Goal: Understand process/instructions

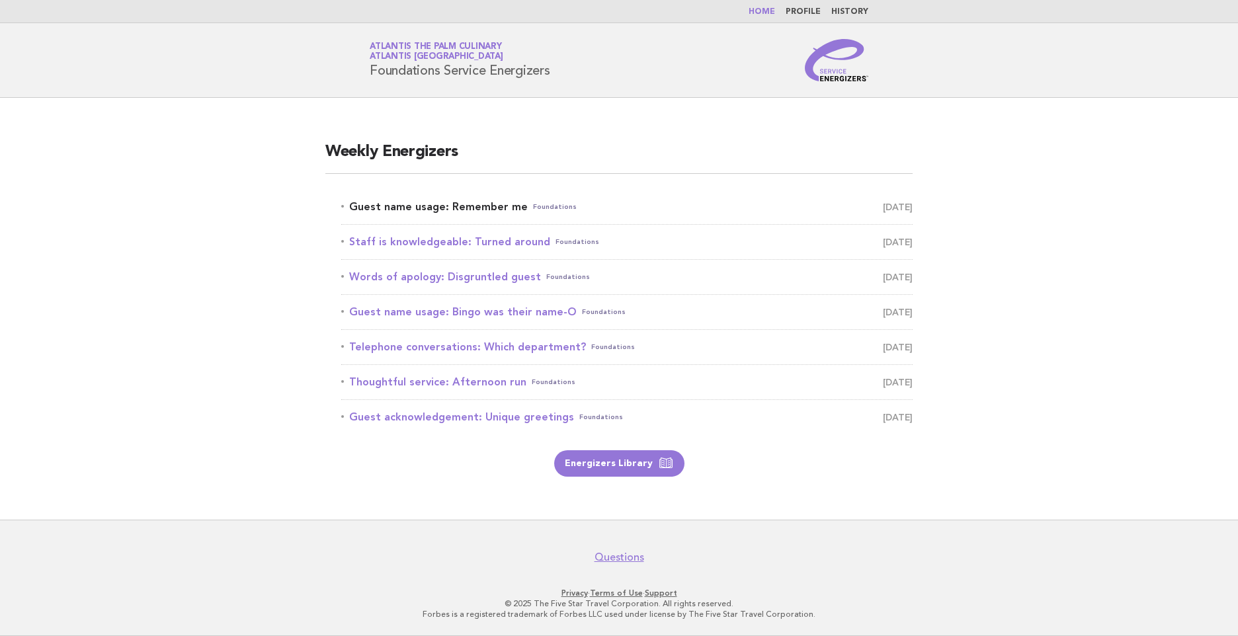
click at [514, 202] on link "Guest name usage: Remember me Foundations [DATE]" at bounding box center [626, 207] width 571 height 19
click at [621, 467] on link "Energizers Library" at bounding box center [619, 463] width 130 height 26
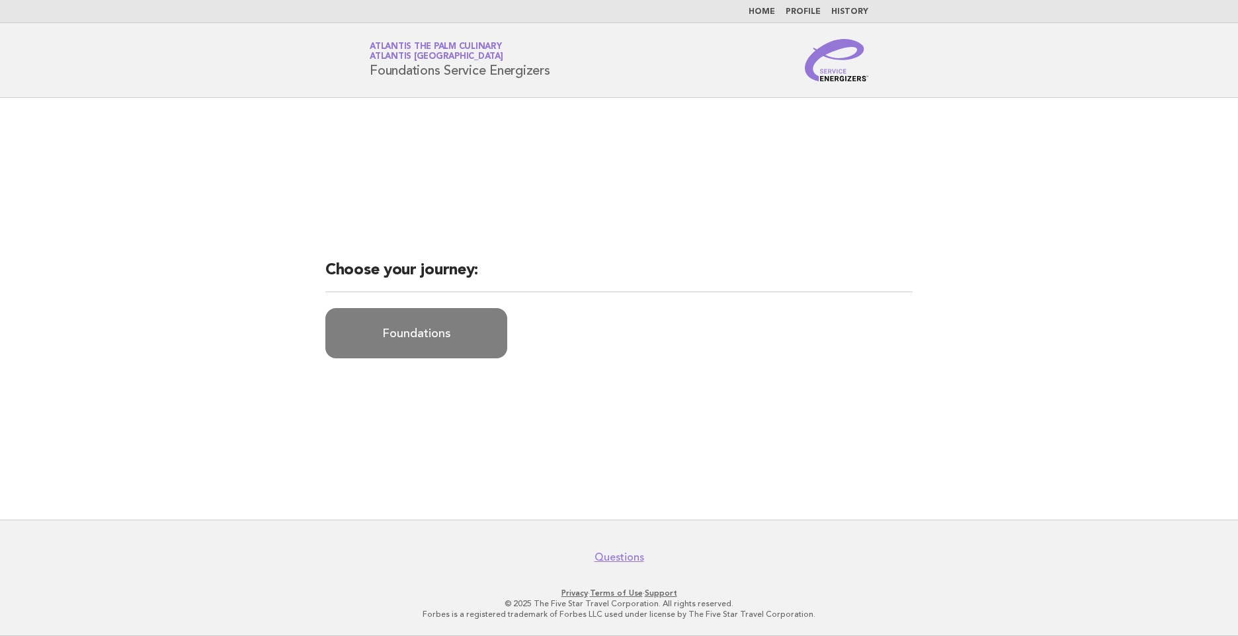
click at [381, 344] on link "Foundations" at bounding box center [416, 333] width 182 height 50
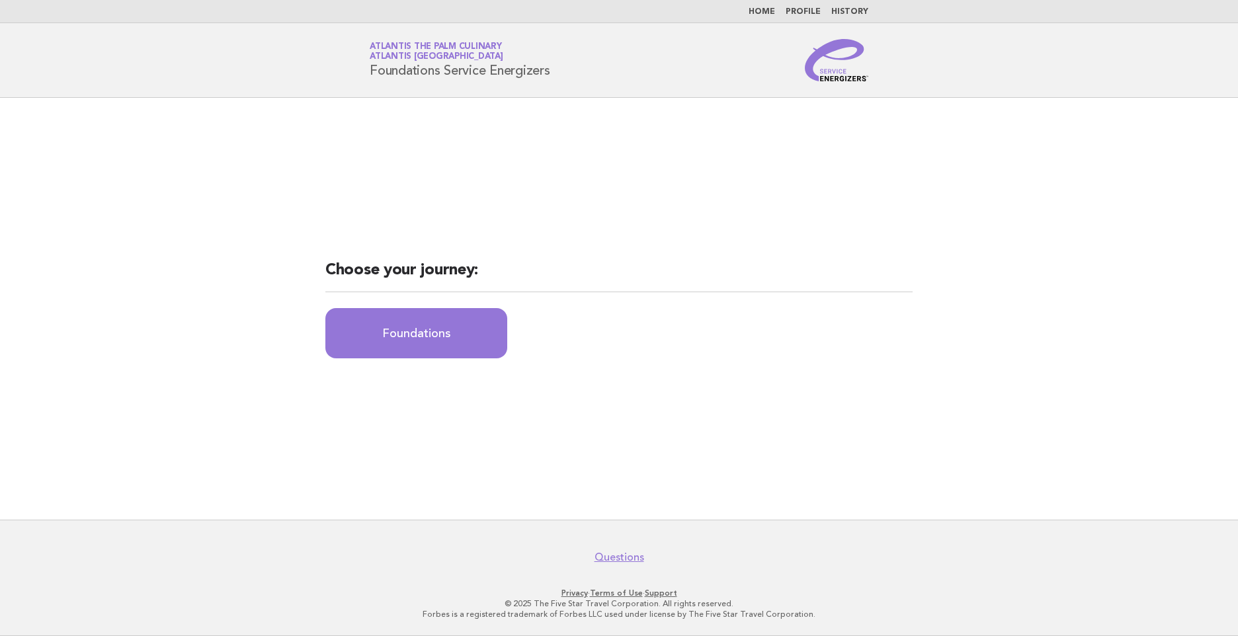
click at [551, 282] on h2 "Choose your journey:" at bounding box center [618, 276] width 587 height 32
click at [570, 273] on h2 "Choose your journey:" at bounding box center [618, 276] width 587 height 32
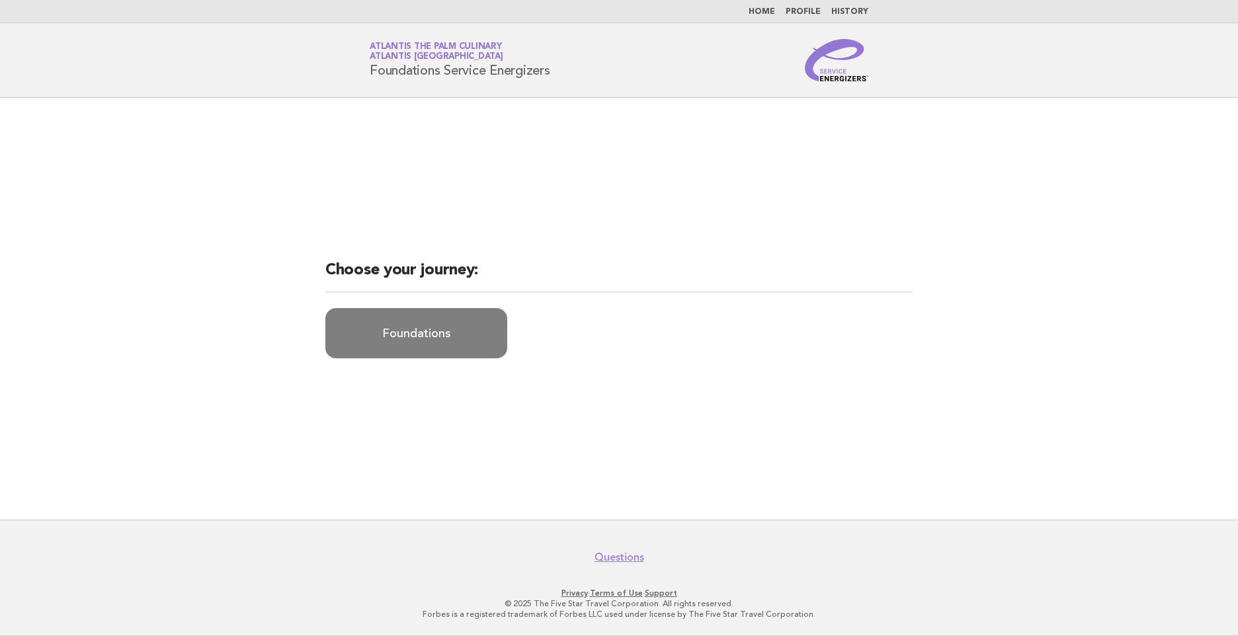
click at [421, 327] on link "Foundations" at bounding box center [416, 333] width 182 height 50
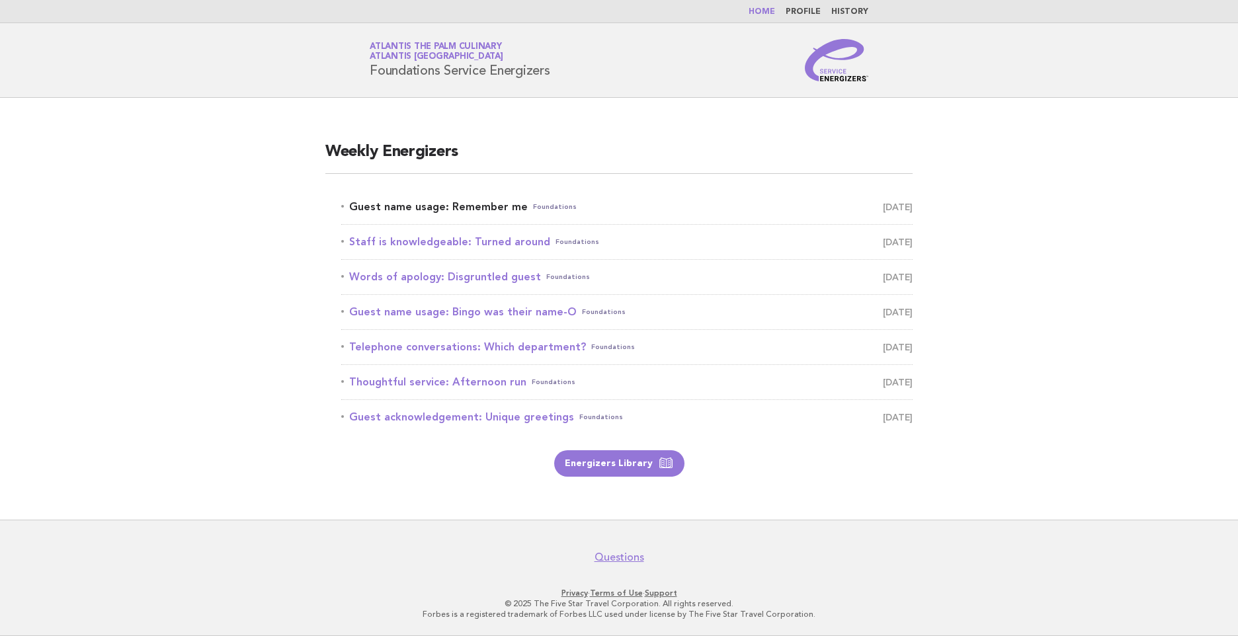
click at [460, 208] on link "Guest name usage: Remember me Foundations [DATE]" at bounding box center [626, 207] width 571 height 19
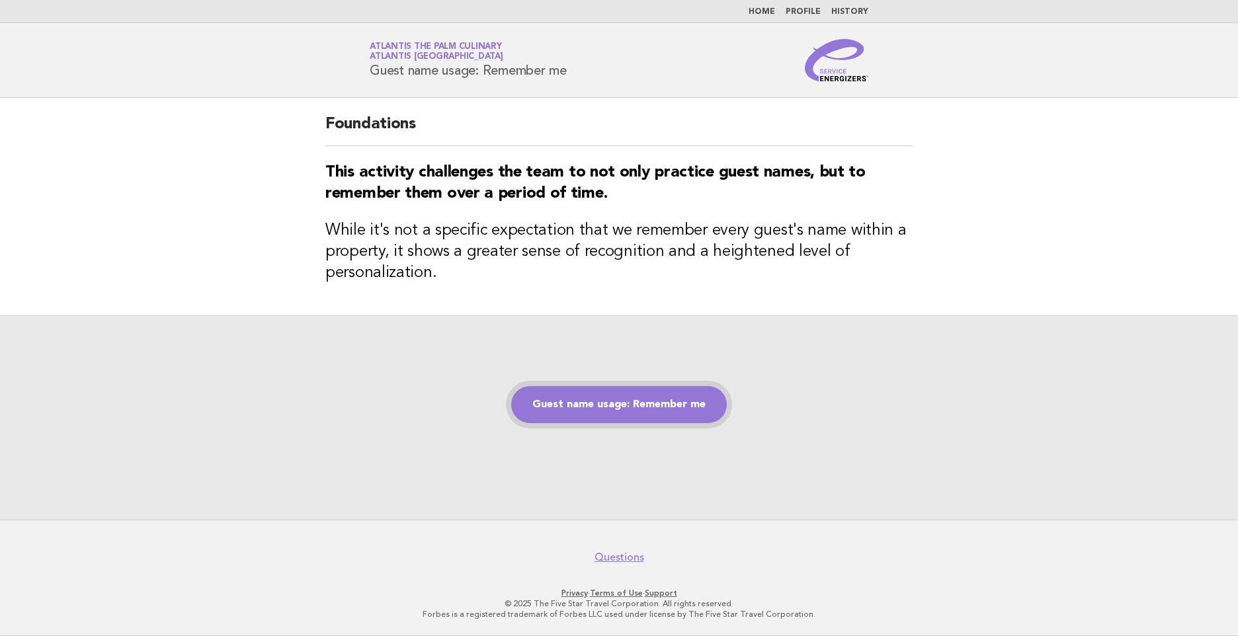
click at [570, 407] on link "Guest name usage: Remember me" at bounding box center [619, 404] width 216 height 37
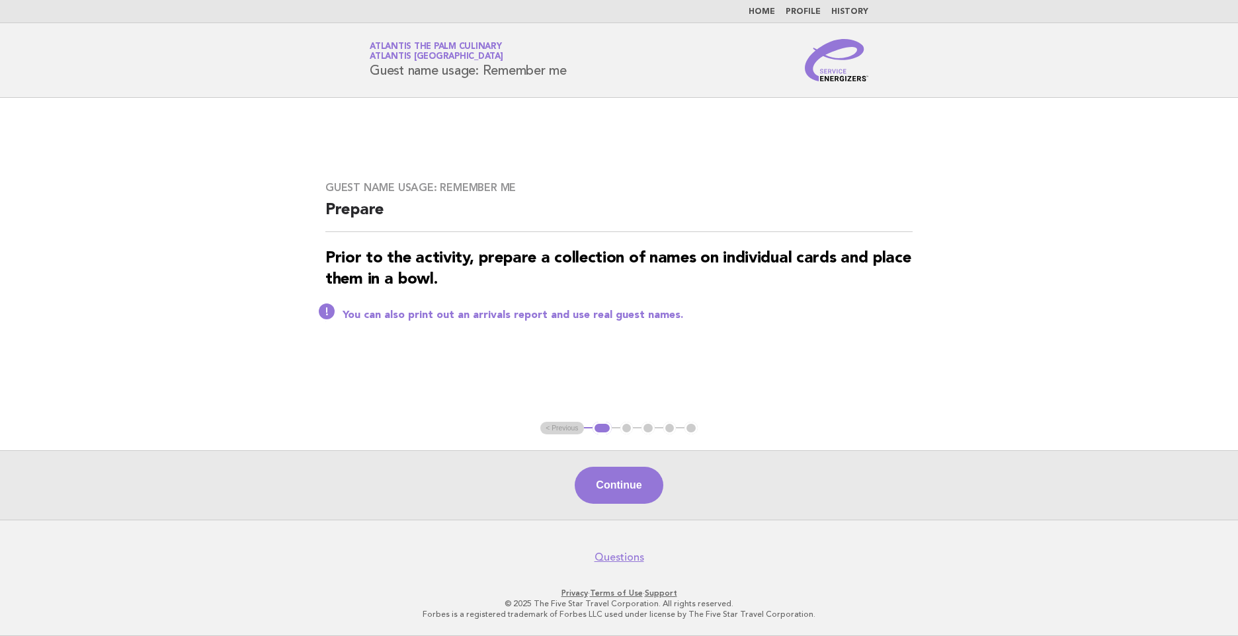
click at [616, 482] on button "Continue" at bounding box center [619, 485] width 88 height 37
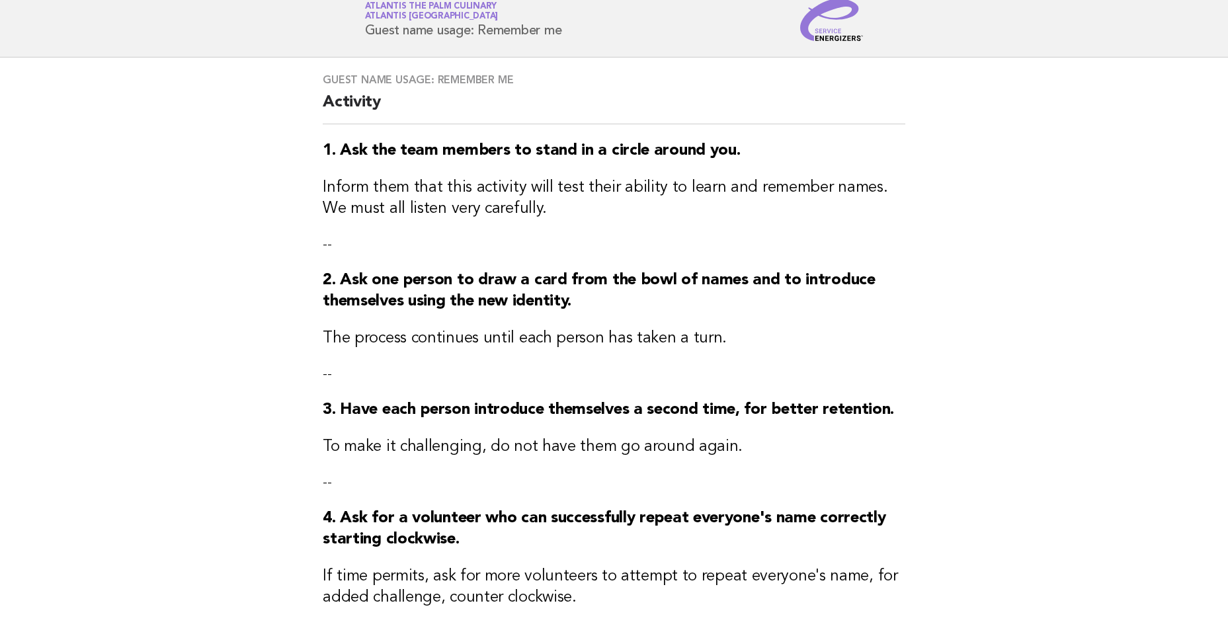
scroll to position [198, 0]
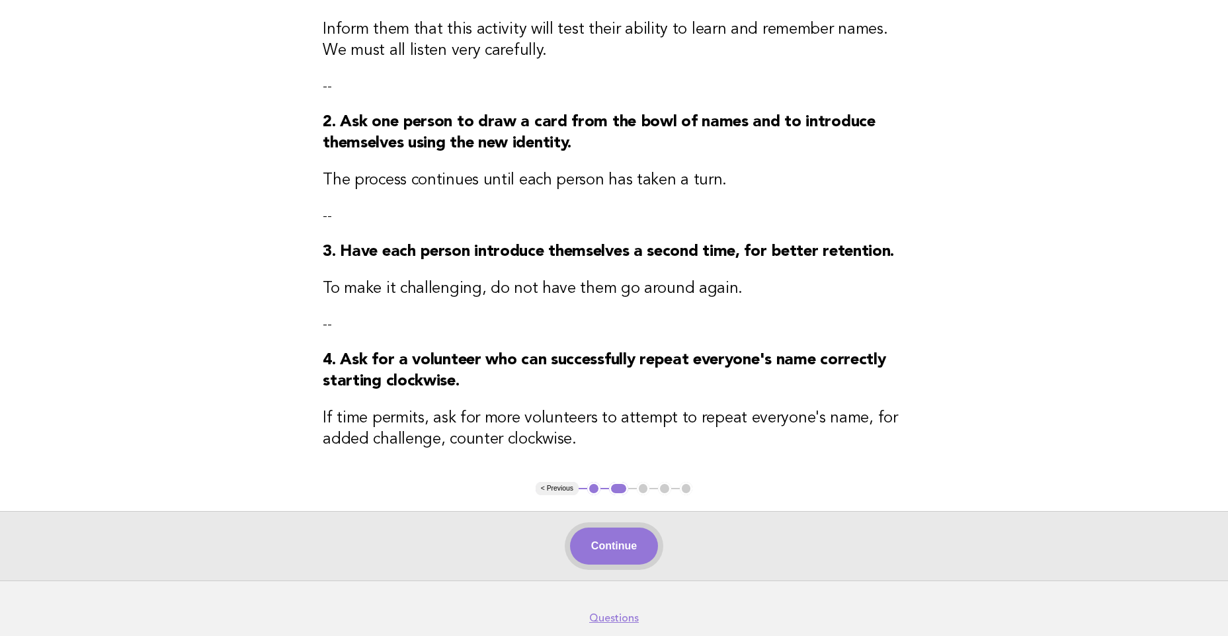
click at [598, 558] on button "Continue" at bounding box center [614, 546] width 88 height 37
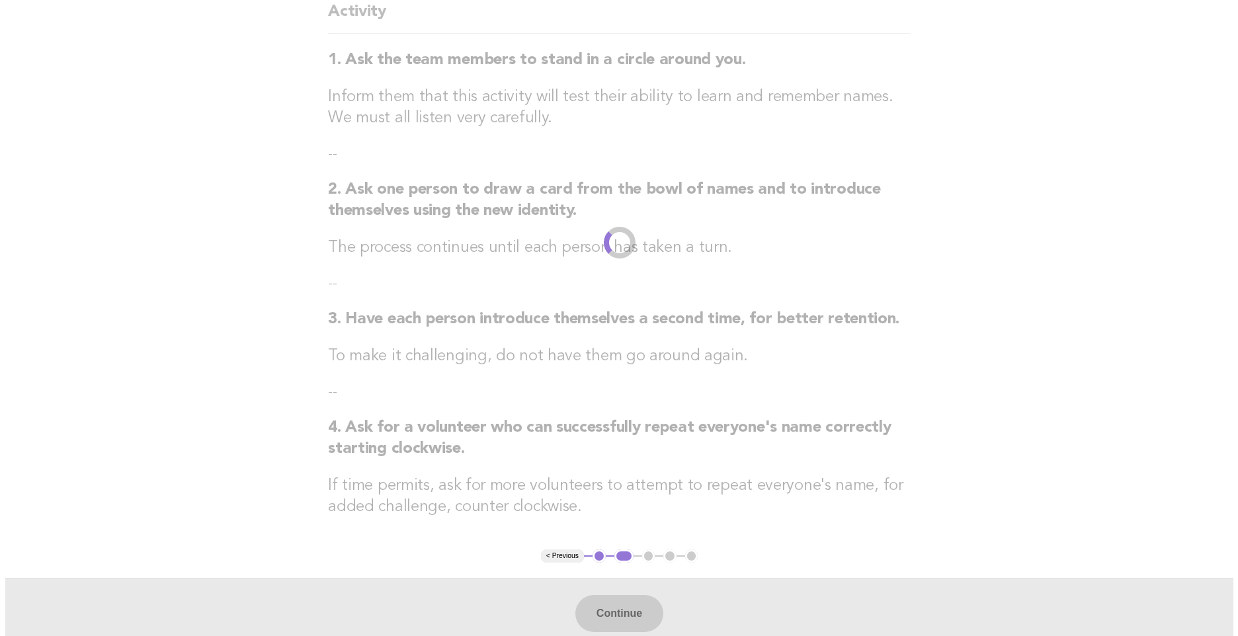
scroll to position [0, 0]
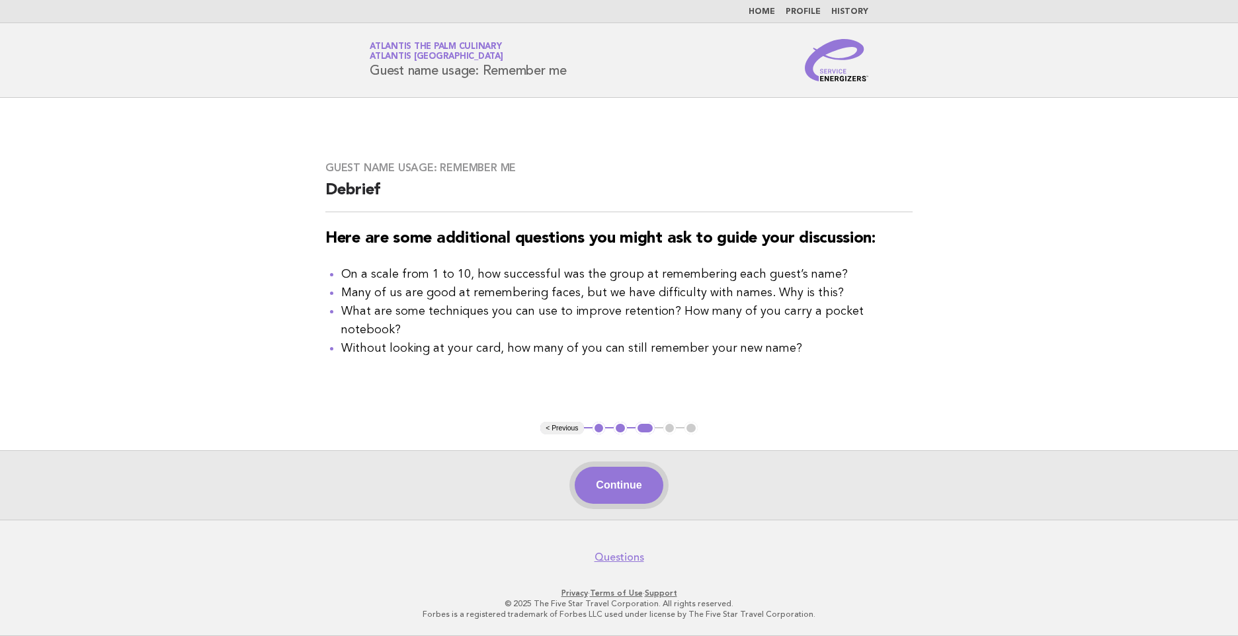
click at [631, 485] on button "Continue" at bounding box center [619, 485] width 88 height 37
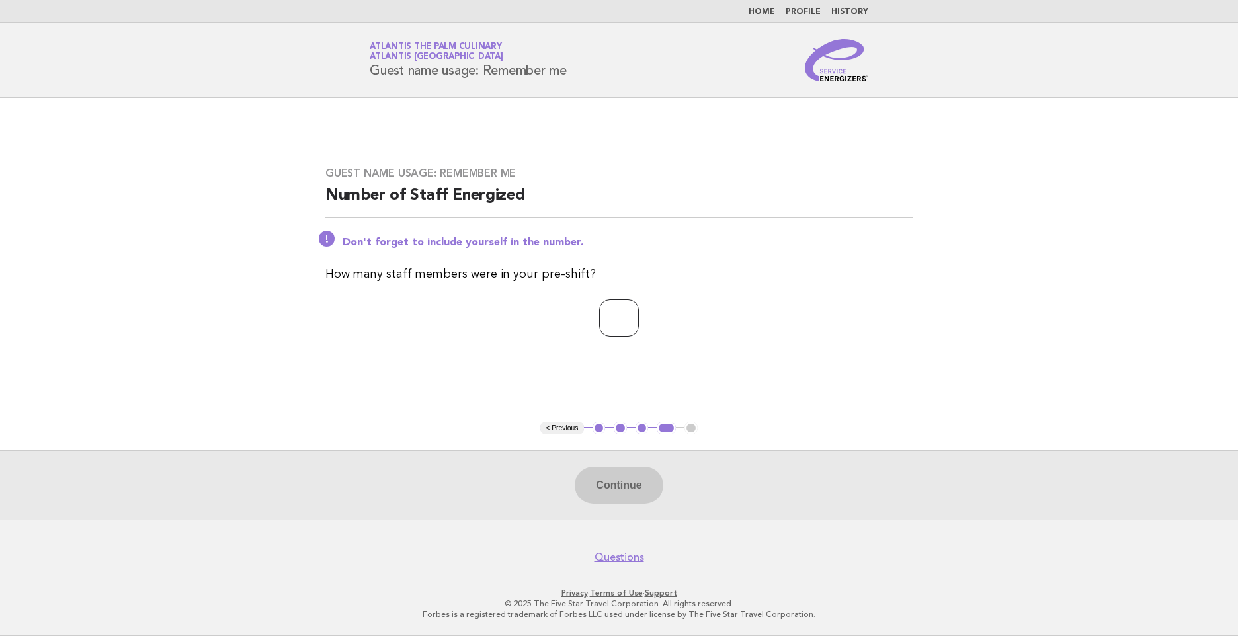
click at [603, 318] on input "number" at bounding box center [619, 318] width 40 height 37
type input "*"
click at [627, 496] on button "Continue" at bounding box center [619, 485] width 88 height 37
